Goal: Task Accomplishment & Management: Manage account settings

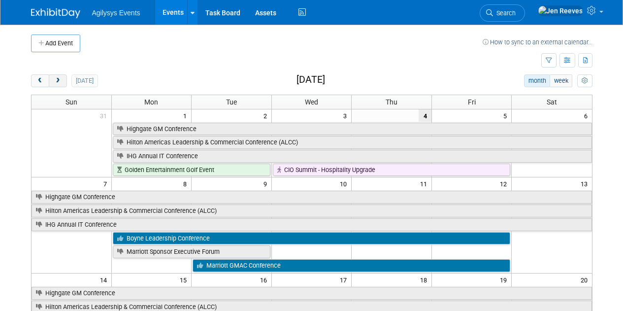
click at [59, 80] on span "next" at bounding box center [57, 81] width 7 height 6
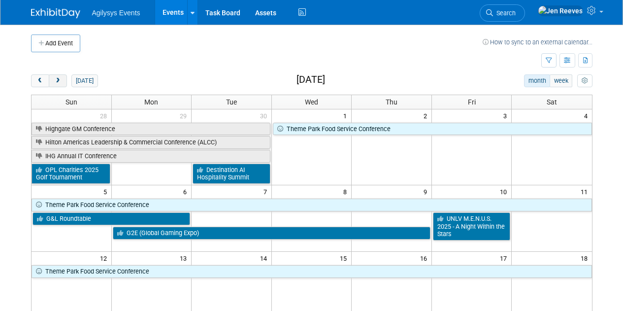
click at [59, 80] on span "next" at bounding box center [57, 81] width 7 height 6
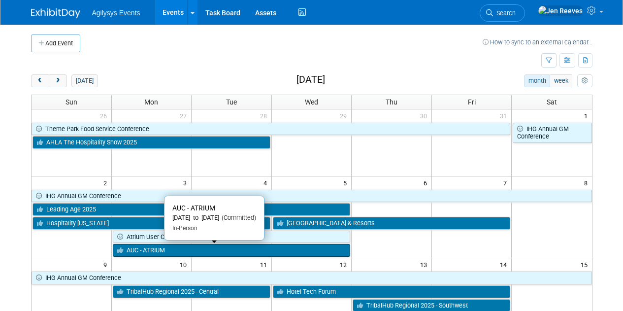
click at [147, 250] on link "AUC - ATRIUM" at bounding box center [232, 250] width 238 height 13
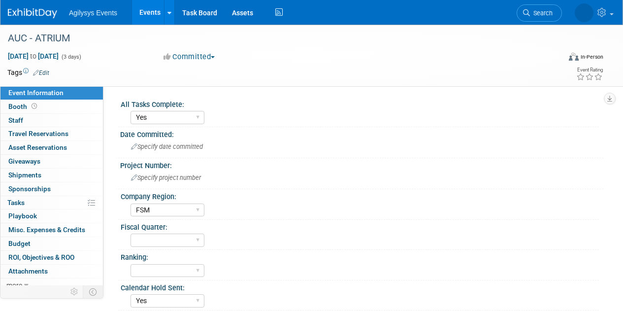
select select "Yes"
select select "FSM"
select select "Yes"
click at [33, 118] on link "0 Staff 0" at bounding box center [51, 120] width 102 height 13
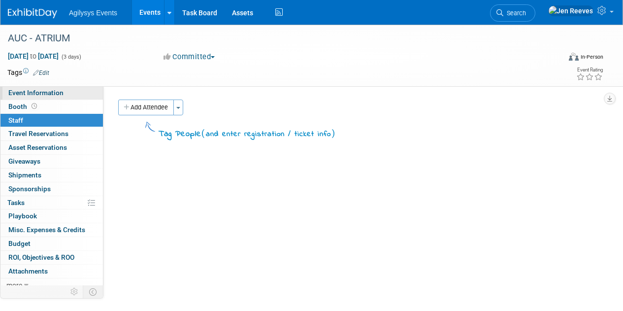
click at [34, 93] on span "Event Information" at bounding box center [35, 93] width 55 height 8
select select "Yes"
select select "FSM"
select select "Yes"
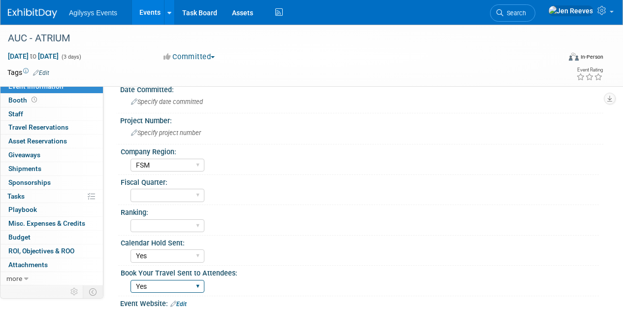
scroll to position [44, 0]
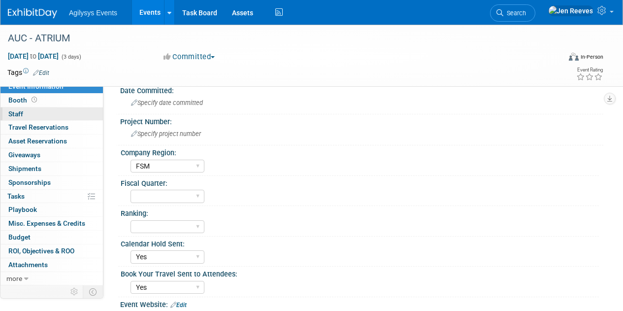
click at [12, 110] on span "Staff 0" at bounding box center [15, 114] width 15 height 8
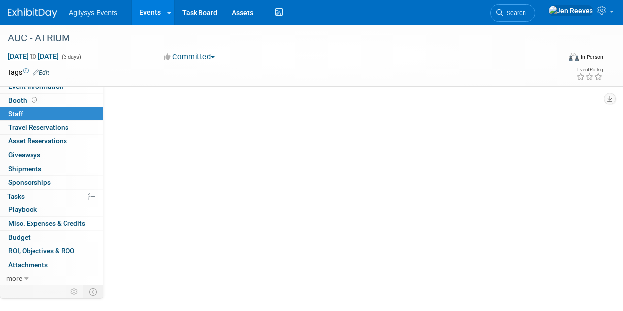
scroll to position [0, 0]
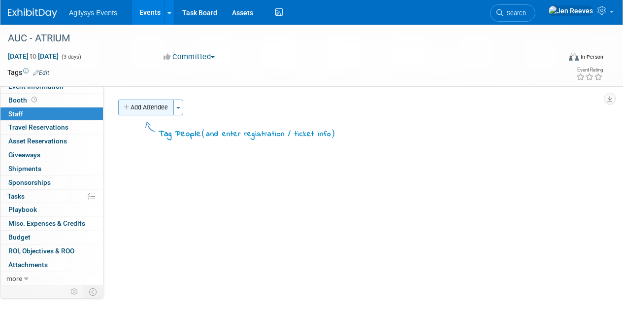
click at [142, 105] on button "Add Attendee" at bounding box center [146, 107] width 56 height 16
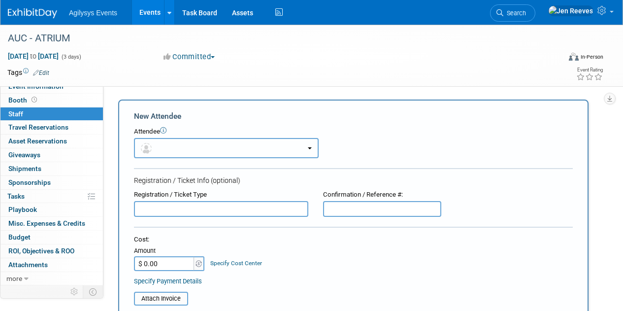
click at [170, 148] on button "button" at bounding box center [226, 148] width 185 height 20
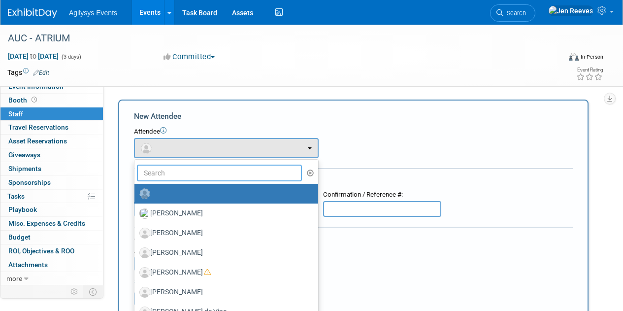
click at [180, 171] on input "text" at bounding box center [219, 172] width 165 height 17
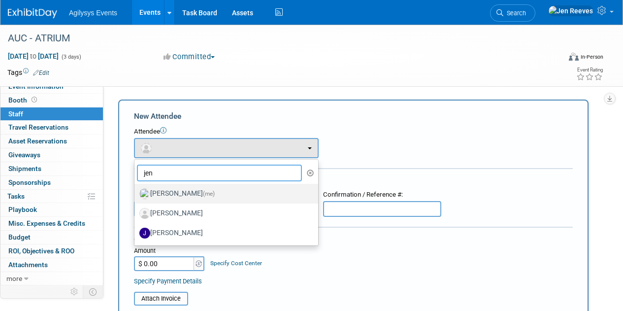
type input "jen"
click at [178, 192] on label "Jen Reeves (me)" at bounding box center [223, 194] width 169 height 16
click at [136, 192] on input "Jen Reeves (me)" at bounding box center [133, 192] width 6 height 6
select select "15a15b6c-43bc-44a3-80c4-7863bf5c4ede"
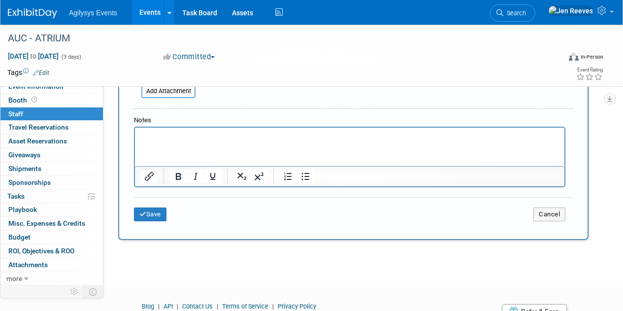
scroll to position [286, 0]
click at [178, 139] on p "Rich Text Area. Press ALT-0 for help." at bounding box center [350, 137] width 418 height 10
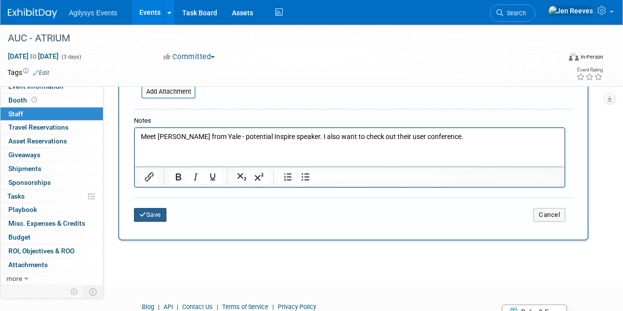
click at [150, 217] on button "Save" at bounding box center [150, 215] width 33 height 14
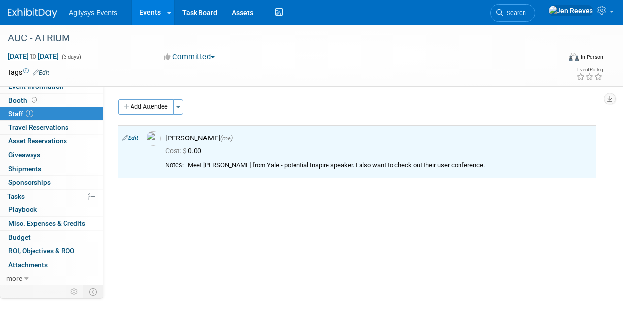
scroll to position [0, 0]
